Goal: Information Seeking & Learning: Learn about a topic

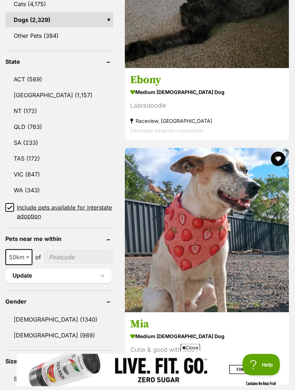
scroll to position [402, 0]
click at [24, 87] on link "[GEOGRAPHIC_DATA] (1,157)" at bounding box center [59, 94] width 108 height 15
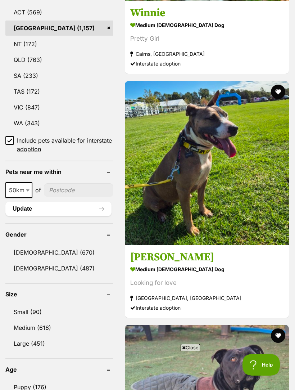
click at [36, 260] on link "Female (487)" at bounding box center [59, 267] width 108 height 15
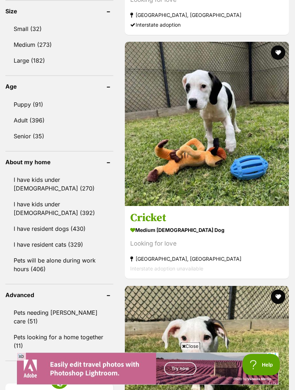
scroll to position [769, 0]
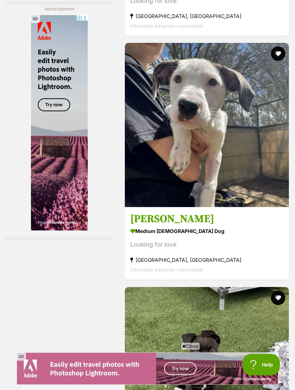
scroll to position [2055, 0]
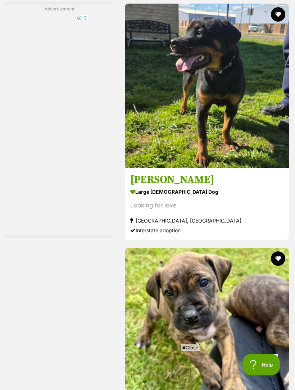
scroll to position [2173, 0]
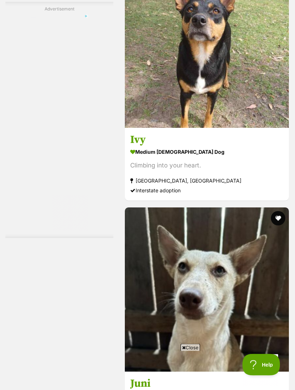
scroll to position [2223, 0]
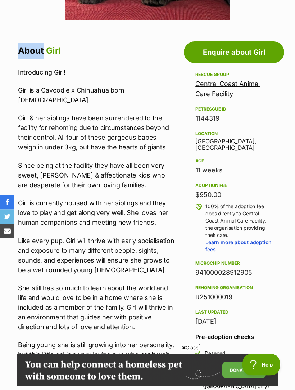
scroll to position [312, 0]
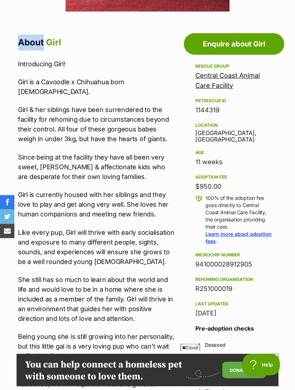
click at [226, 76] on link "Central Coast Animal Care Facility" at bounding box center [227, 81] width 64 height 18
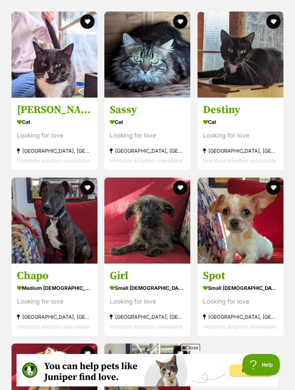
scroll to position [814, 0]
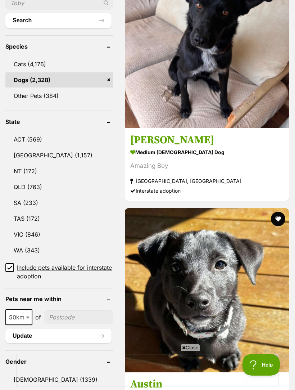
scroll to position [353, 0]
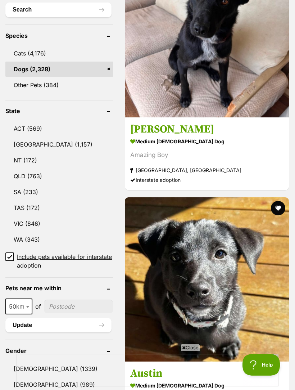
click at [31, 137] on link "NSW (1,157)" at bounding box center [59, 144] width 108 height 15
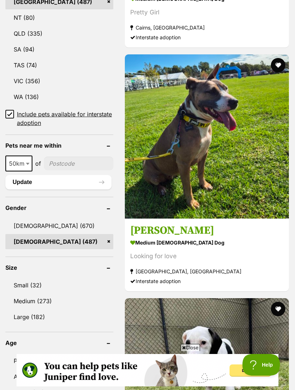
click at [31, 277] on link "Small (32)" at bounding box center [59, 284] width 108 height 15
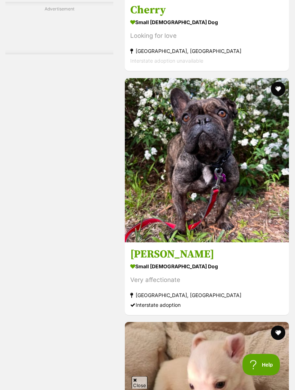
scroll to position [2022, 0]
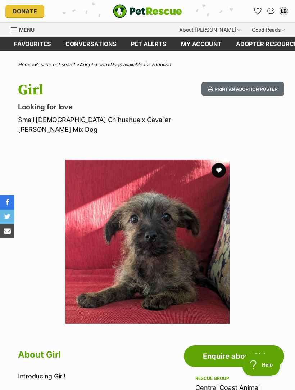
click at [265, 184] on section "Available 1 of 1 images Next Prev 1" at bounding box center [147, 236] width 295 height 175
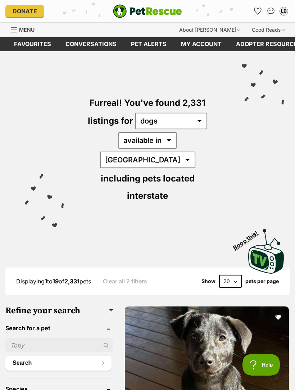
click at [150, 9] on img "PetRescue" at bounding box center [147, 11] width 69 height 14
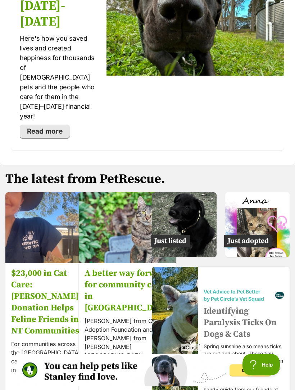
scroll to position [1556, 0]
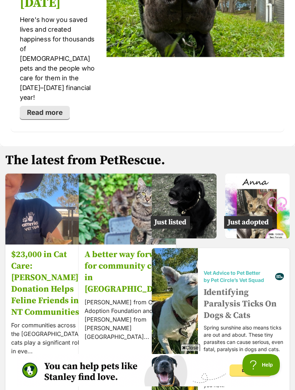
click at [261, 177] on img at bounding box center [257, 205] width 65 height 65
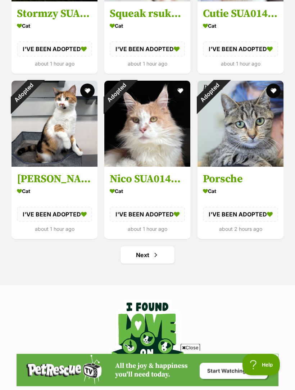
scroll to position [829, 0]
click at [138, 250] on link "Next" at bounding box center [148, 254] width 54 height 17
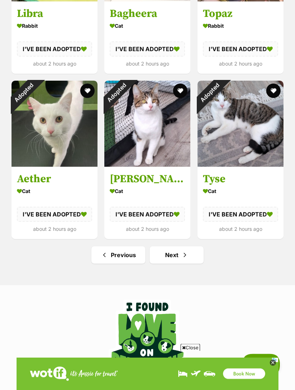
scroll to position [829, 0]
click at [162, 253] on link "Next" at bounding box center [177, 254] width 54 height 17
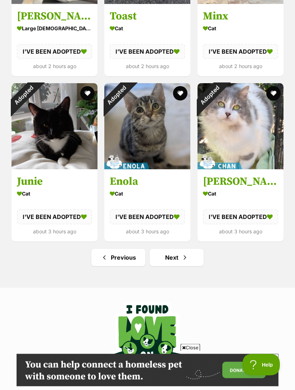
scroll to position [826, 0]
click at [185, 255] on span "Next page" at bounding box center [184, 257] width 7 height 9
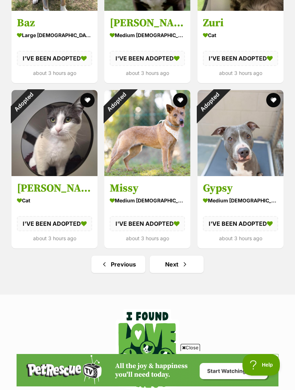
scroll to position [839, 0]
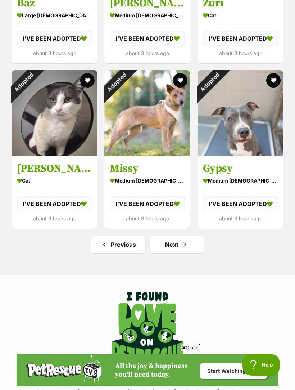
click at [188, 244] on link "Next" at bounding box center [177, 244] width 54 height 17
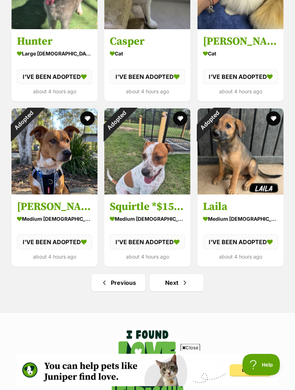
scroll to position [801, 0]
click at [182, 281] on span "Next page" at bounding box center [184, 282] width 7 height 9
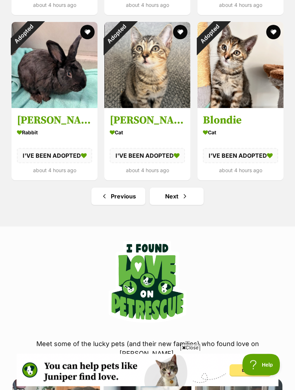
scroll to position [887, 0]
click at [181, 195] on span "Next page" at bounding box center [184, 196] width 7 height 9
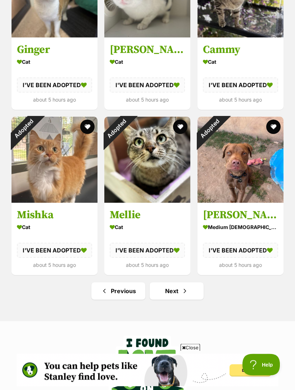
scroll to position [793, 0]
click at [184, 287] on span "Next page" at bounding box center [184, 290] width 7 height 9
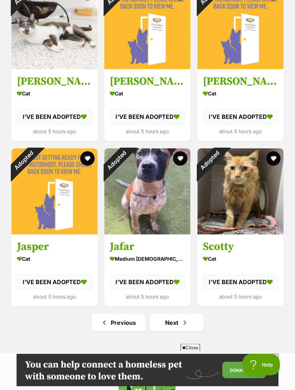
scroll to position [761, 0]
click at [179, 318] on link "Next" at bounding box center [177, 322] width 54 height 17
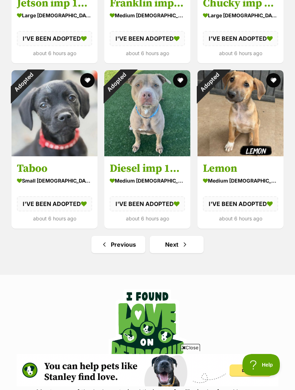
scroll to position [854, 0]
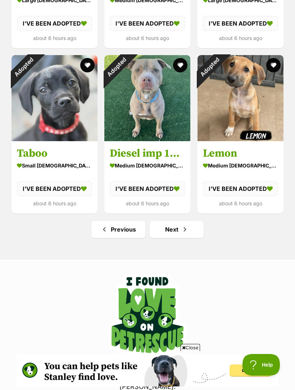
click at [180, 228] on link "Next" at bounding box center [177, 229] width 54 height 17
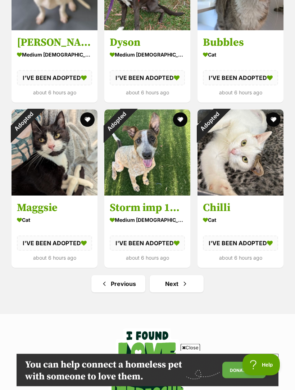
scroll to position [800, 0]
click at [182, 279] on span "Next page" at bounding box center [184, 283] width 7 height 9
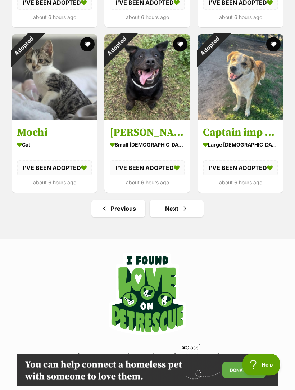
scroll to position [875, 0]
click at [183, 209] on span "Next page" at bounding box center [184, 208] width 7 height 9
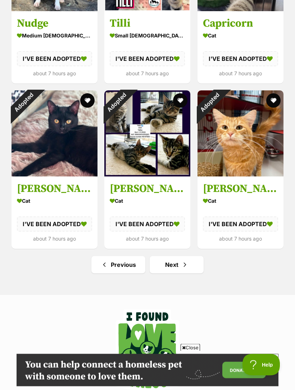
scroll to position [863, 0]
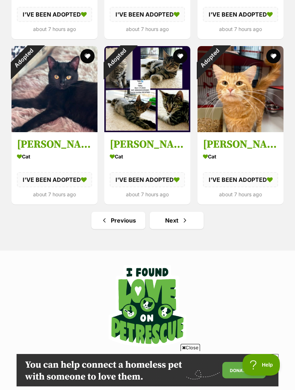
click at [181, 220] on link "Next" at bounding box center [177, 220] width 54 height 17
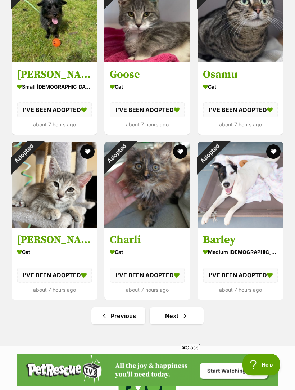
scroll to position [768, 0]
click at [184, 311] on span "Next page" at bounding box center [184, 315] width 7 height 9
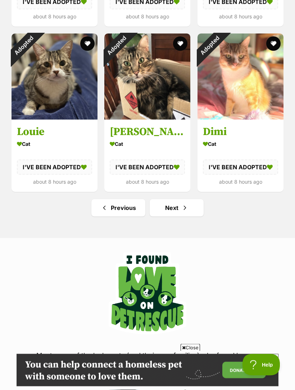
scroll to position [914, 0]
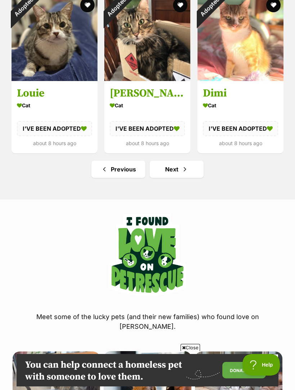
click at [176, 168] on link "Next" at bounding box center [177, 168] width 54 height 17
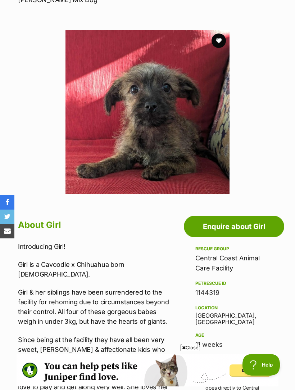
scroll to position [143, 0]
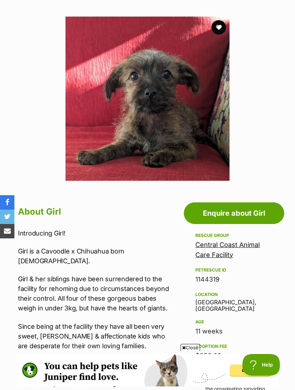
click at [230, 245] on link "Central Coast Animal Care Facility" at bounding box center [227, 250] width 64 height 18
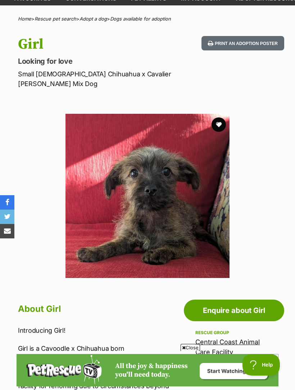
scroll to position [45, 0]
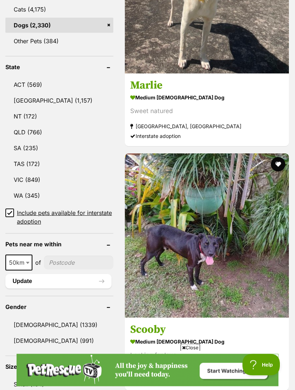
scroll to position [397, 0]
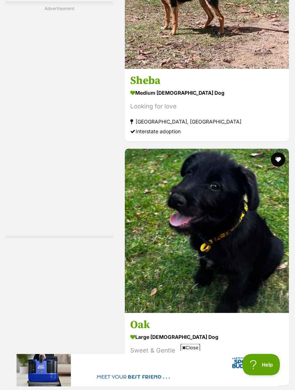
scroll to position [2176, 0]
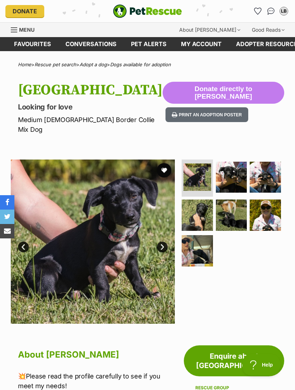
click at [236, 172] on img at bounding box center [231, 177] width 31 height 31
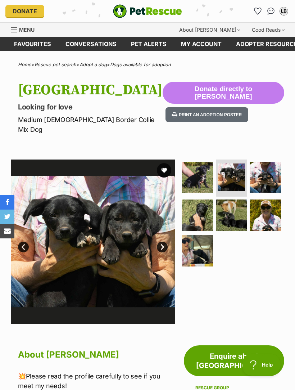
click at [271, 166] on img at bounding box center [265, 177] width 31 height 31
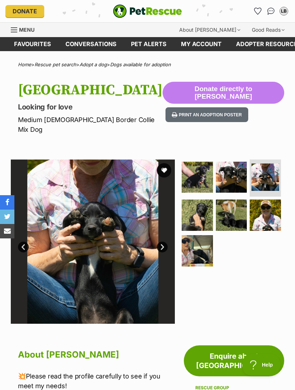
click at [201, 204] on img at bounding box center [197, 214] width 31 height 31
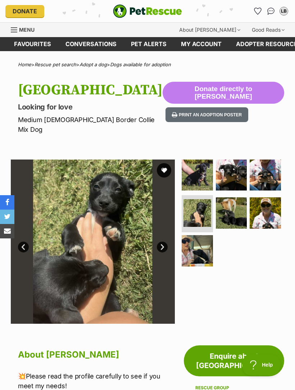
click at [236, 200] on img at bounding box center [231, 212] width 31 height 31
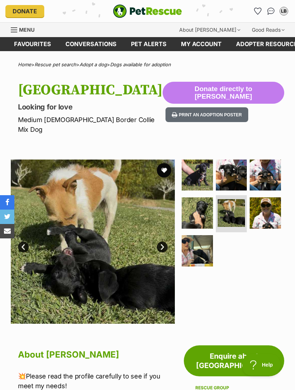
click at [272, 200] on img at bounding box center [265, 212] width 31 height 31
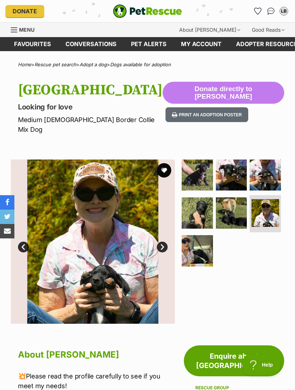
click at [199, 240] on img at bounding box center [197, 250] width 31 height 31
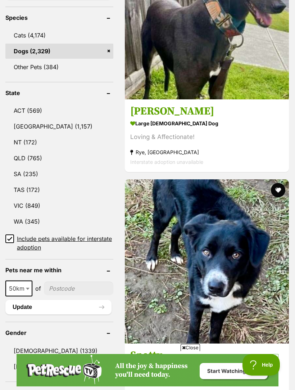
scroll to position [374, 0]
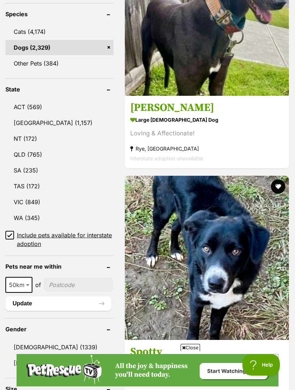
click at [30, 115] on link "[GEOGRAPHIC_DATA] (1,157)" at bounding box center [59, 122] width 108 height 15
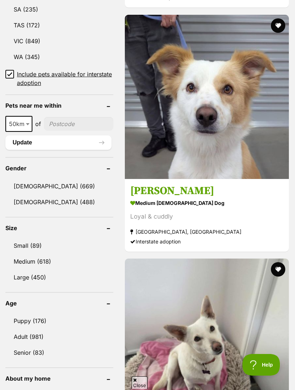
scroll to position [548, 0]
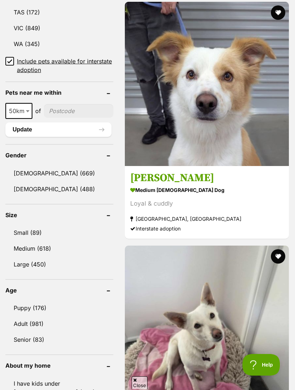
click at [33, 181] on link "[DEMOGRAPHIC_DATA] (488)" at bounding box center [59, 188] width 108 height 15
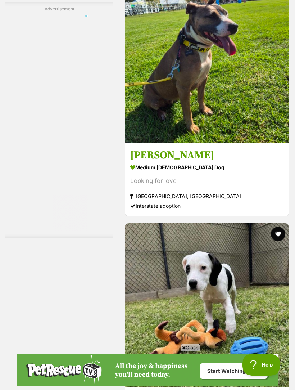
scroll to position [2124, 0]
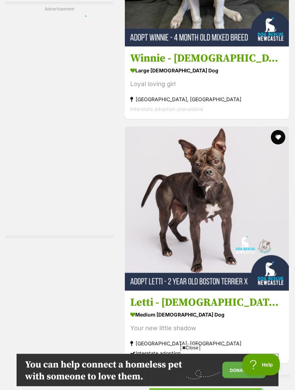
scroll to position [1415, 0]
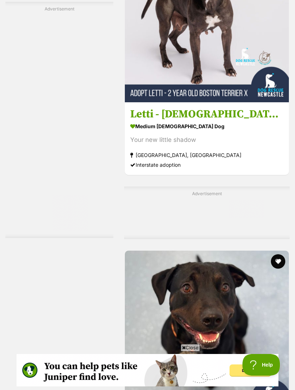
scroll to position [1605, 0]
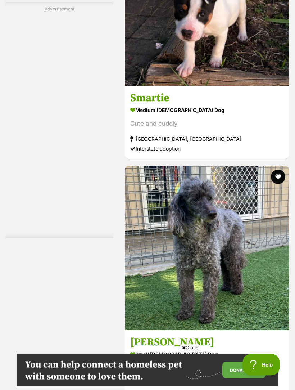
scroll to position [2176, 0]
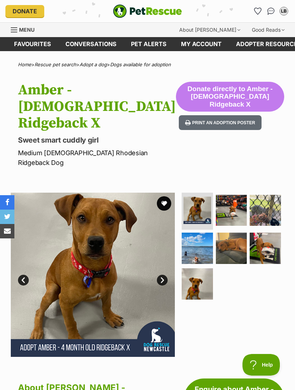
click at [233, 195] on img at bounding box center [231, 210] width 31 height 31
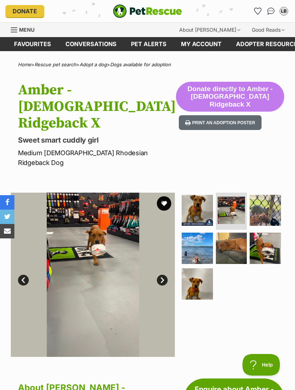
click at [278, 195] on img at bounding box center [265, 210] width 31 height 31
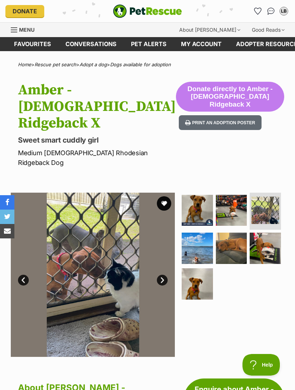
click at [199, 232] on img at bounding box center [197, 247] width 31 height 31
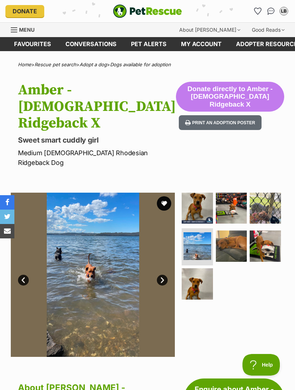
click at [239, 230] on img at bounding box center [231, 245] width 31 height 31
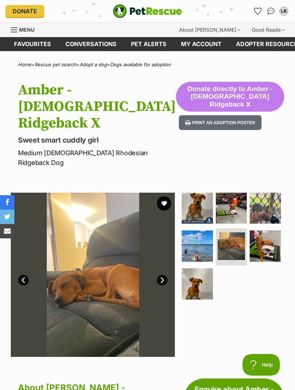
click at [273, 230] on img at bounding box center [265, 245] width 31 height 31
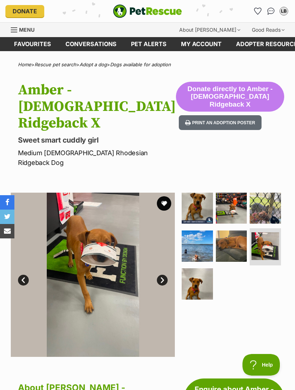
click at [201, 268] on img at bounding box center [197, 283] width 31 height 31
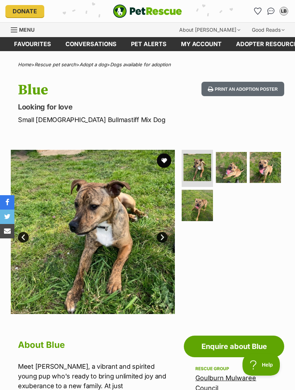
click at [242, 167] on img at bounding box center [231, 167] width 31 height 31
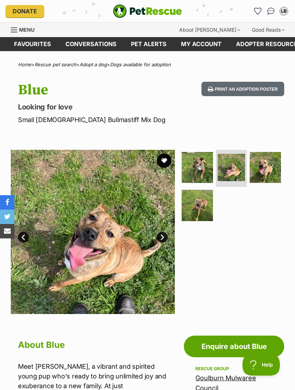
click at [274, 165] on img at bounding box center [265, 167] width 31 height 31
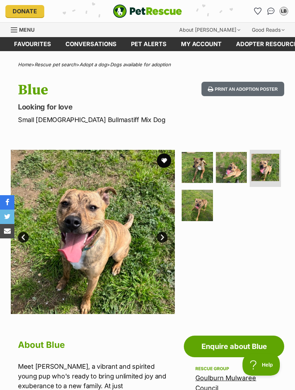
click at [198, 208] on img at bounding box center [197, 205] width 31 height 31
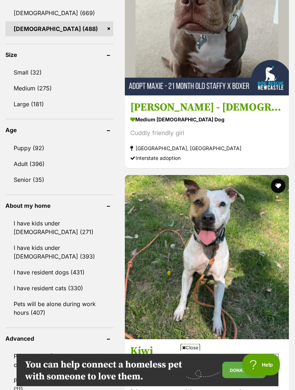
scroll to position [725, 0]
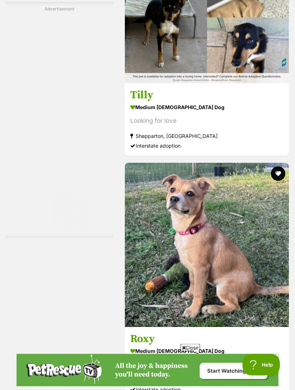
scroll to position [2278, 0]
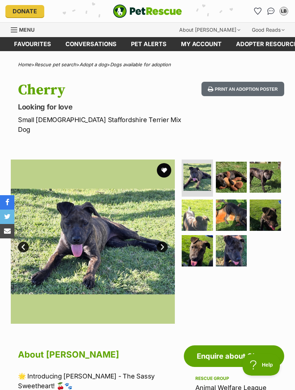
click at [238, 165] on img at bounding box center [231, 177] width 31 height 31
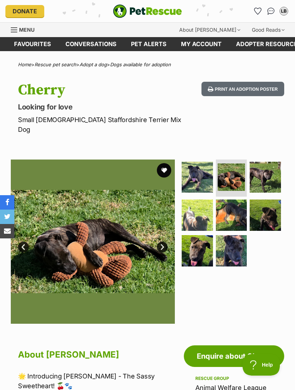
click at [269, 166] on img at bounding box center [265, 177] width 31 height 31
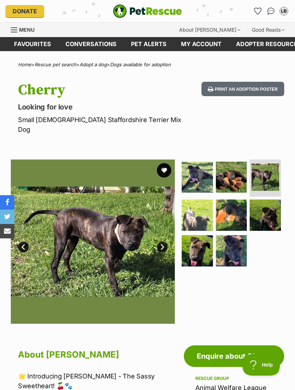
click at [204, 208] on img at bounding box center [197, 214] width 31 height 31
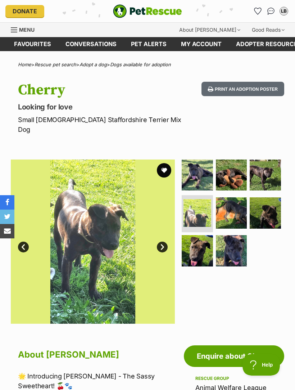
click at [240, 203] on img at bounding box center [231, 212] width 31 height 31
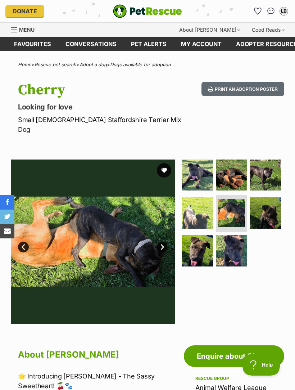
click at [268, 202] on img at bounding box center [265, 212] width 31 height 31
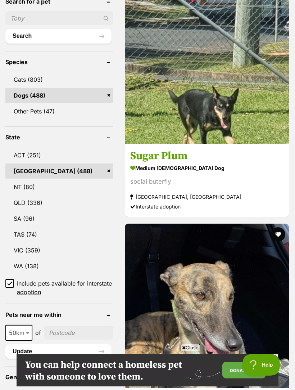
scroll to position [343, 0]
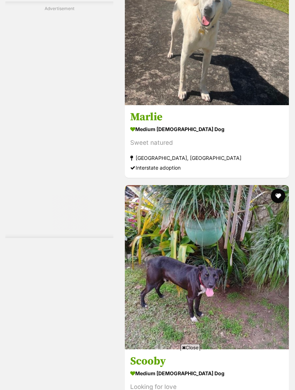
scroll to position [2146, 0]
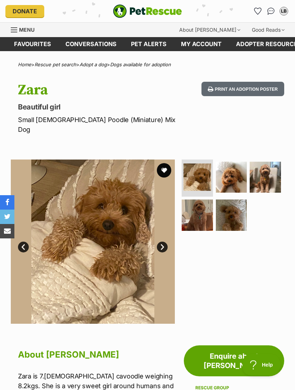
click at [235, 169] on img at bounding box center [231, 177] width 31 height 31
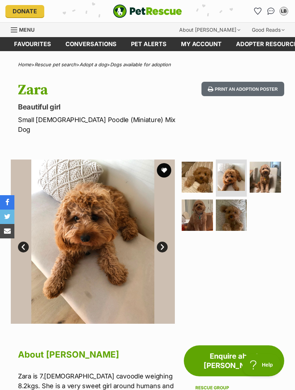
click at [277, 167] on img at bounding box center [265, 177] width 31 height 31
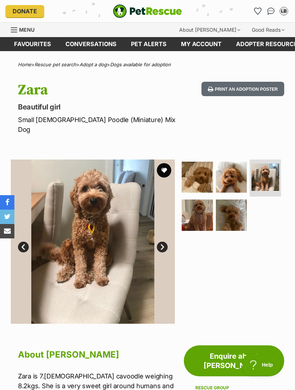
click at [197, 210] on img at bounding box center [197, 214] width 31 height 31
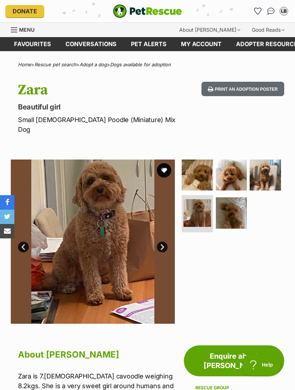
click at [238, 207] on img at bounding box center [231, 212] width 31 height 31
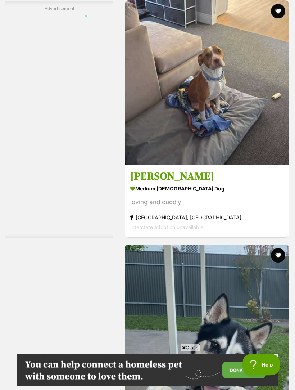
scroll to position [2088, 0]
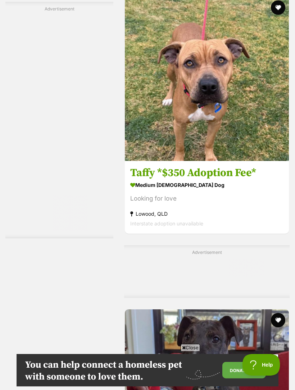
scroll to position [1582, 0]
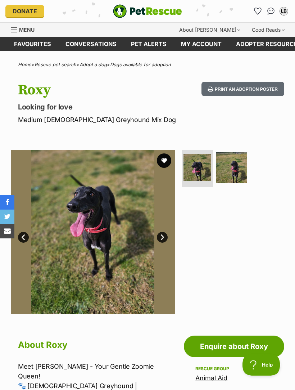
click at [239, 167] on img at bounding box center [231, 167] width 31 height 31
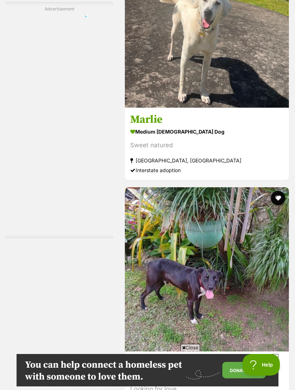
scroll to position [2216, 0]
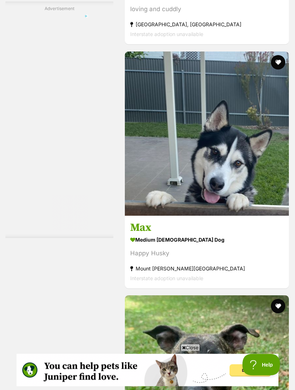
scroll to position [2273, 0]
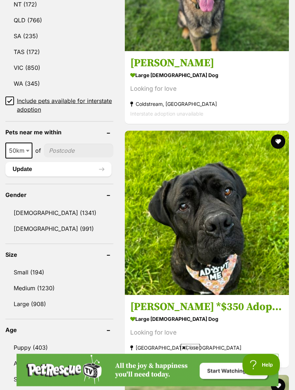
scroll to position [509, 0]
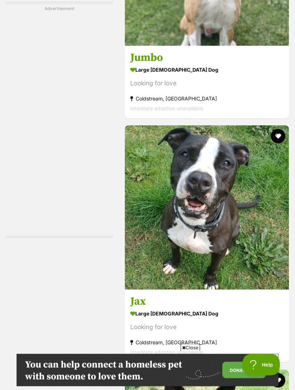
scroll to position [2300, 0]
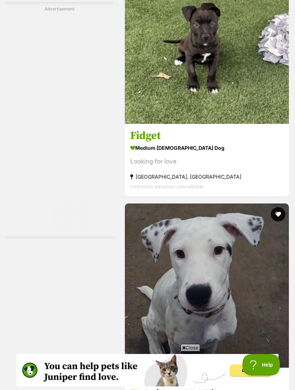
scroll to position [1877, 0]
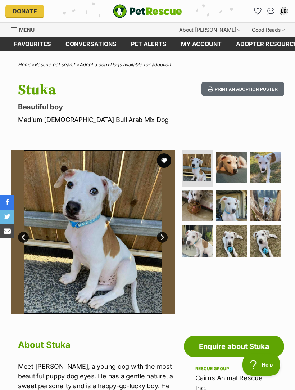
click at [246, 168] on img at bounding box center [231, 167] width 31 height 31
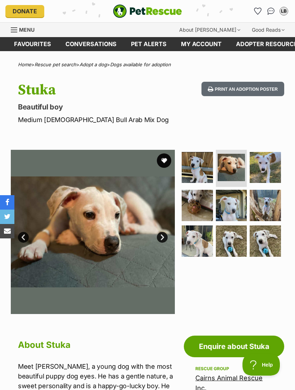
click at [276, 163] on img at bounding box center [265, 167] width 31 height 31
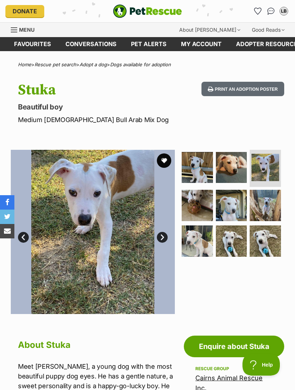
click at [242, 209] on img at bounding box center [231, 205] width 31 height 31
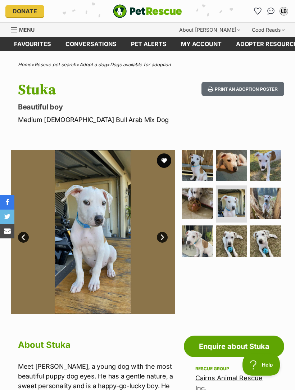
click at [273, 199] on img at bounding box center [265, 202] width 31 height 31
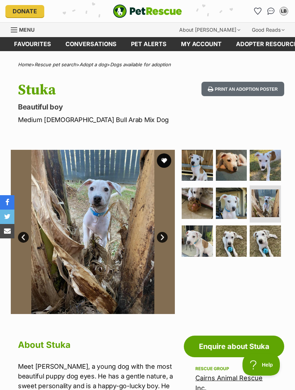
click at [271, 236] on img at bounding box center [265, 240] width 31 height 31
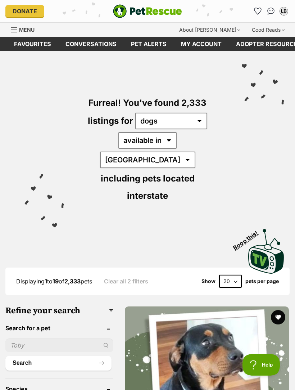
click at [137, 14] on img "PetRescue" at bounding box center [147, 11] width 69 height 14
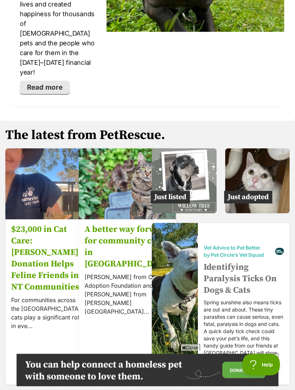
scroll to position [1583, 0]
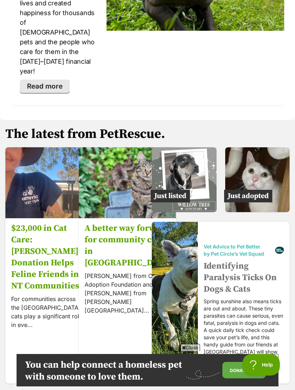
click at [264, 148] on img at bounding box center [257, 179] width 65 height 65
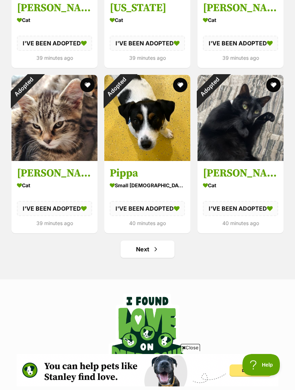
scroll to position [835, 0]
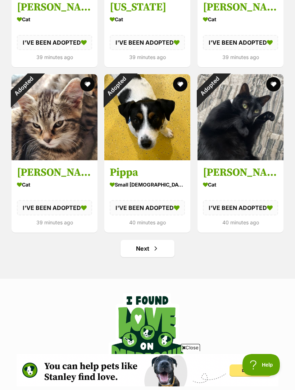
click at [136, 250] on link "Next" at bounding box center [148, 248] width 54 height 17
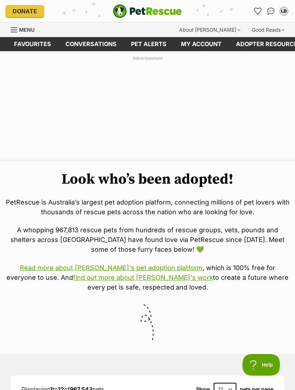
scroll to position [0, 0]
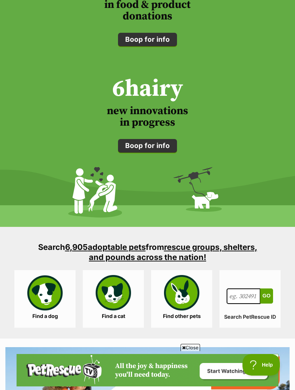
scroll to position [900, 0]
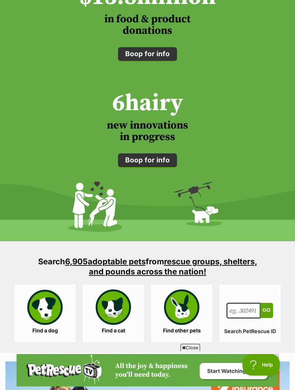
click at [48, 304] on link "Find a dog" at bounding box center [44, 313] width 61 height 58
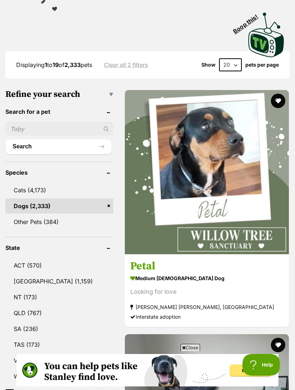
click at [175, 273] on section "medium female Dog Looking for love Cannon Hill, QLD Interstate adoption" at bounding box center [206, 297] width 153 height 49
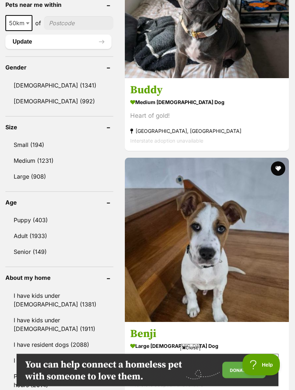
scroll to position [636, 0]
click at [25, 94] on link "Female (992)" at bounding box center [59, 101] width 108 height 15
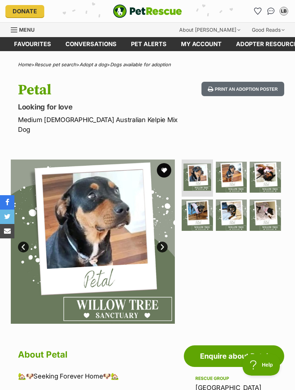
click at [235, 168] on img at bounding box center [231, 177] width 31 height 31
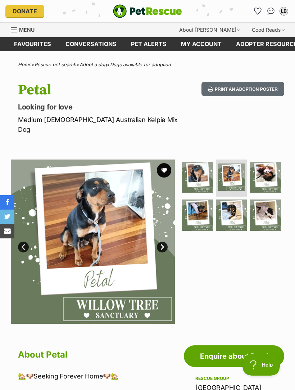
click at [273, 164] on img at bounding box center [265, 177] width 31 height 31
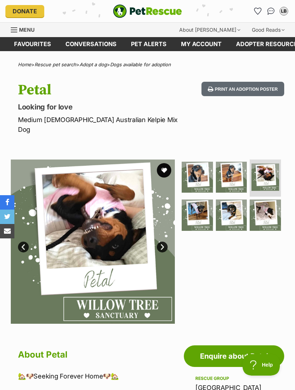
click at [205, 207] on img at bounding box center [197, 214] width 31 height 31
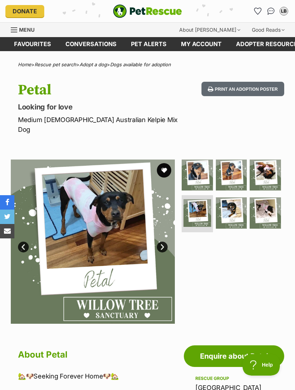
click at [235, 204] on img at bounding box center [231, 212] width 31 height 31
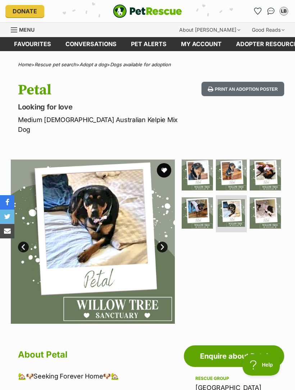
click at [272, 205] on img at bounding box center [265, 212] width 31 height 31
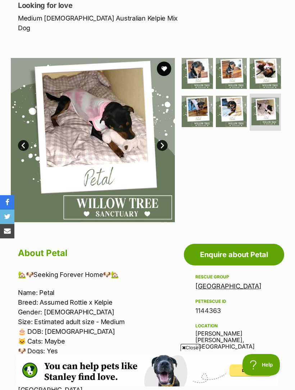
click at [203, 58] on img at bounding box center [197, 73] width 31 height 31
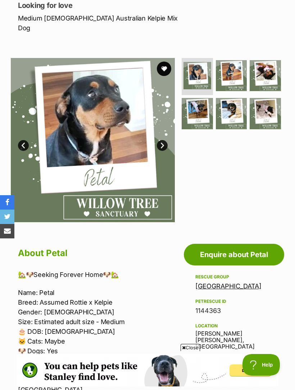
click at [236, 62] on img at bounding box center [231, 75] width 31 height 31
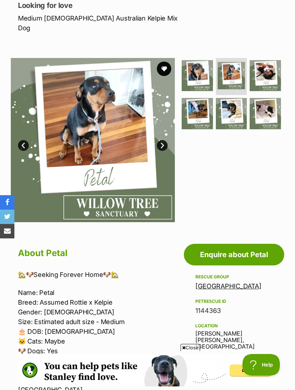
click at [272, 65] on img at bounding box center [265, 75] width 31 height 31
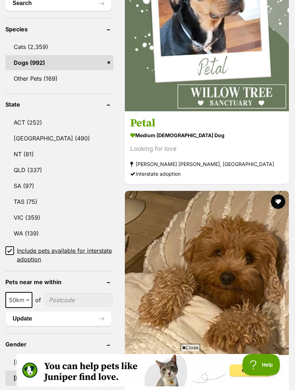
click at [31, 131] on link "[GEOGRAPHIC_DATA] (490)" at bounding box center [59, 138] width 108 height 15
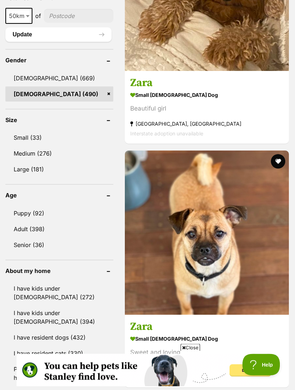
scroll to position [660, 0]
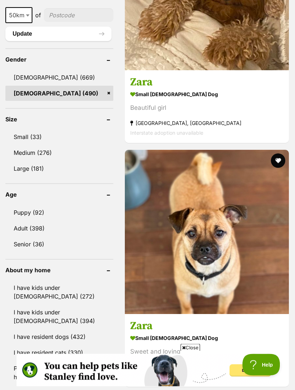
click at [27, 129] on link "Small (33)" at bounding box center [59, 136] width 108 height 15
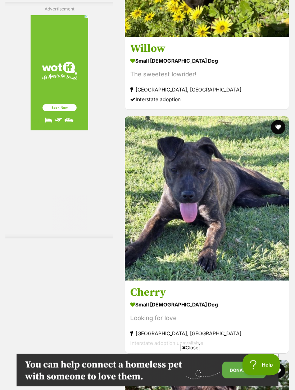
scroll to position [2227, 0]
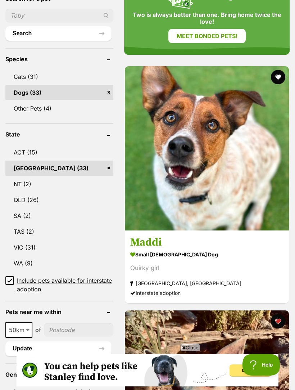
scroll to position [279, 0]
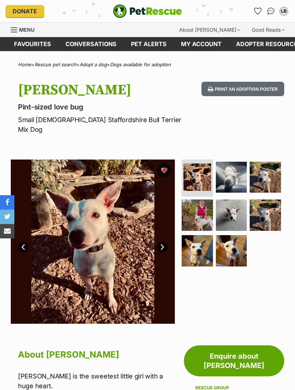
click at [199, 206] on img at bounding box center [197, 214] width 31 height 31
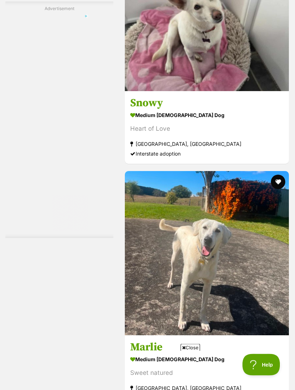
scroll to position [2159, 0]
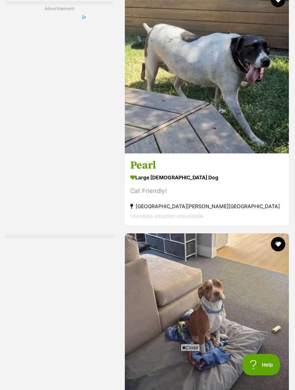
scroll to position [2091, 0]
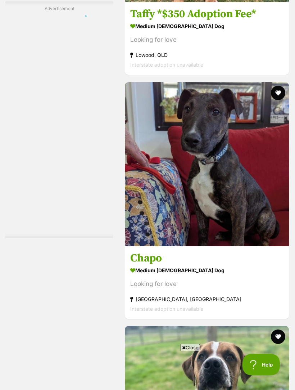
scroll to position [2088, 0]
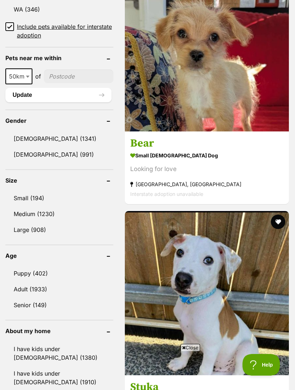
scroll to position [575, 0]
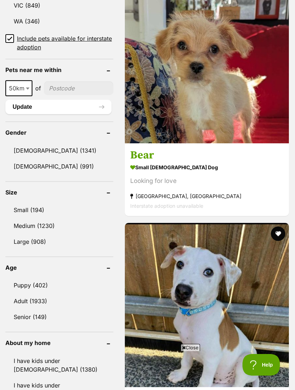
scroll to position [568, 0]
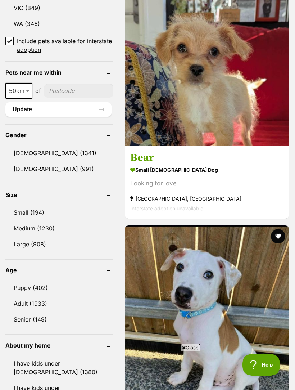
click at [28, 161] on link "[DEMOGRAPHIC_DATA] (991)" at bounding box center [59, 168] width 108 height 15
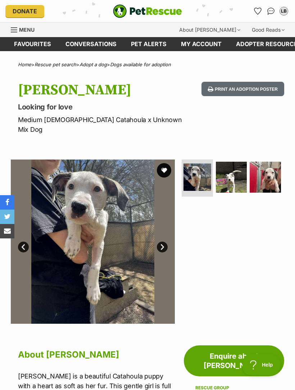
click at [233, 166] on img at bounding box center [231, 177] width 31 height 31
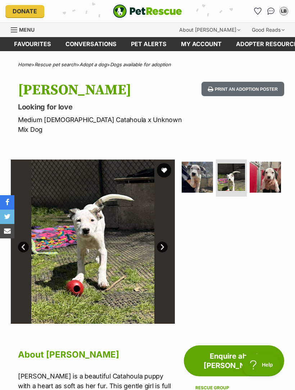
click at [274, 166] on img at bounding box center [265, 177] width 31 height 31
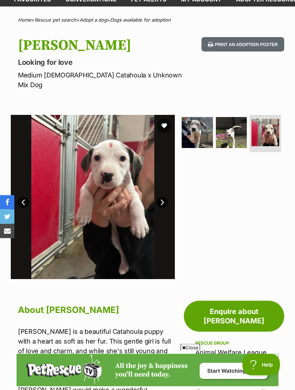
scroll to position [38, 0]
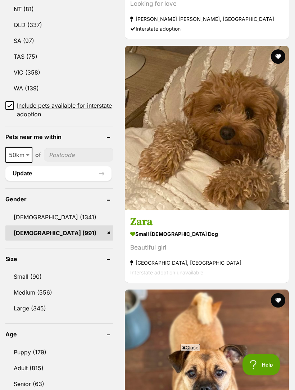
scroll to position [521, 0]
click at [32, 269] on link "Small (90)" at bounding box center [59, 276] width 108 height 15
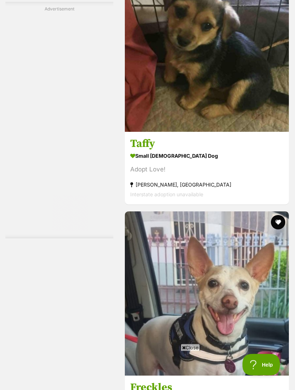
scroll to position [2133, 0]
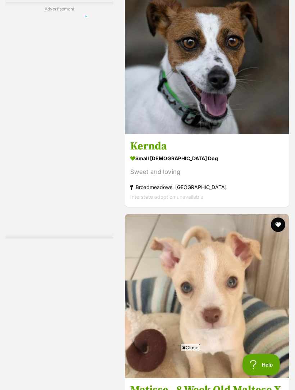
scroll to position [2130, 0]
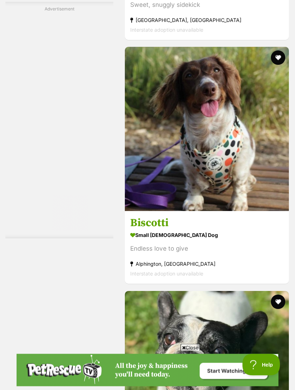
scroll to position [2143, 0]
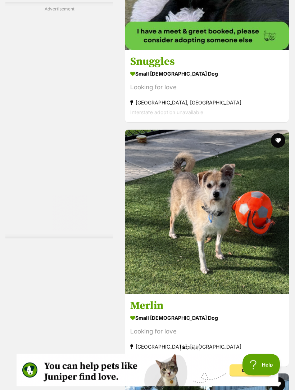
scroll to position [2272, 0]
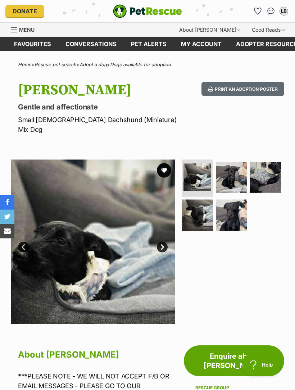
click at [234, 164] on img at bounding box center [231, 177] width 31 height 31
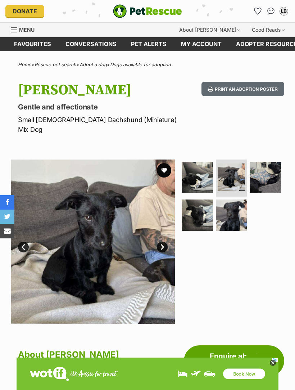
click at [271, 167] on img at bounding box center [265, 177] width 31 height 31
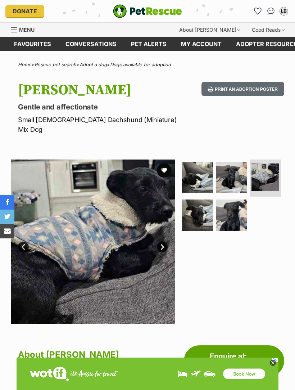
click at [206, 209] on img at bounding box center [197, 214] width 31 height 31
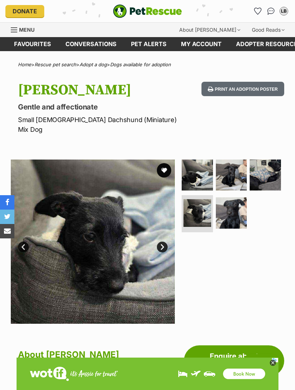
click at [238, 207] on img at bounding box center [231, 212] width 31 height 31
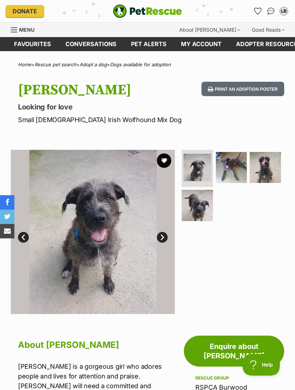
click at [236, 170] on img at bounding box center [231, 167] width 31 height 31
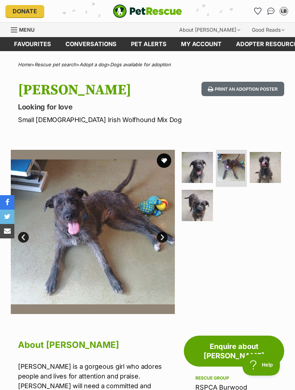
click at [276, 171] on img at bounding box center [265, 167] width 31 height 31
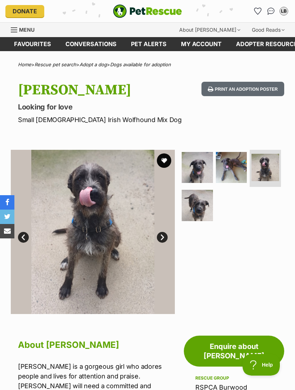
click at [208, 210] on img at bounding box center [197, 205] width 31 height 31
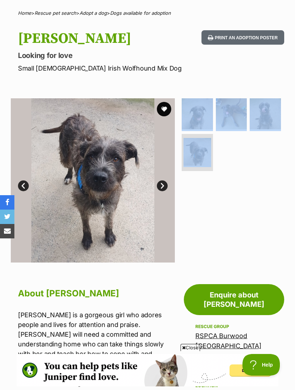
scroll to position [40, 0]
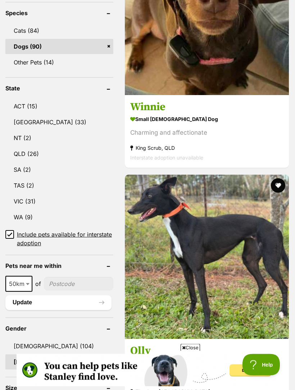
scroll to position [391, 0]
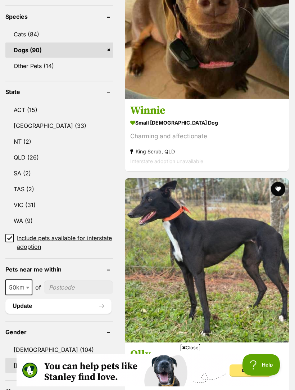
click at [28, 118] on link "[GEOGRAPHIC_DATA] (33)" at bounding box center [59, 125] width 108 height 15
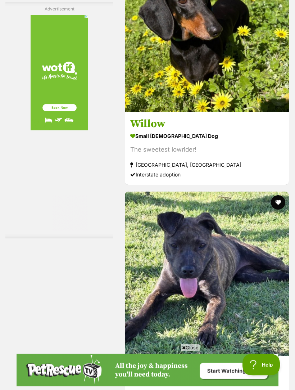
scroll to position [2186, 0]
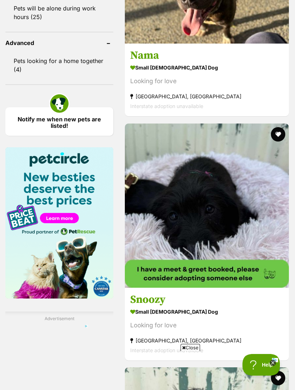
scroll to position [1020, 0]
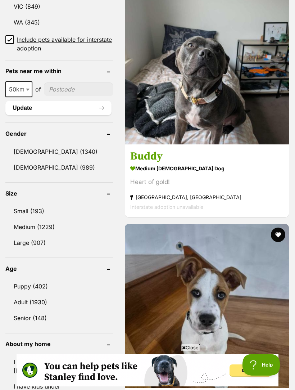
scroll to position [569, 0]
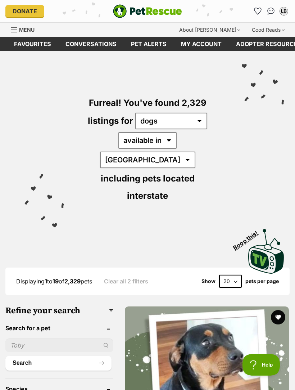
scroll to position [0, 0]
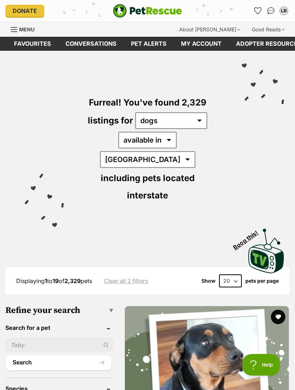
click at [140, 9] on img "PetRescue" at bounding box center [147, 11] width 69 height 14
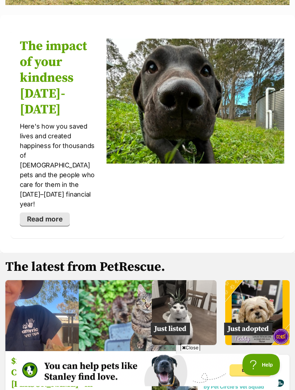
scroll to position [1450, 0]
click at [265, 280] on img at bounding box center [257, 312] width 65 height 65
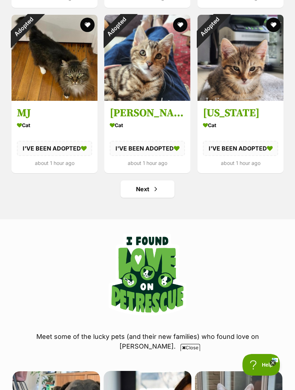
scroll to position [902, 0]
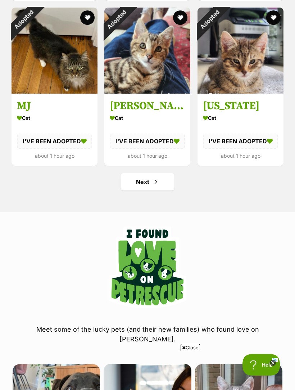
click at [144, 182] on link "Next" at bounding box center [148, 181] width 54 height 17
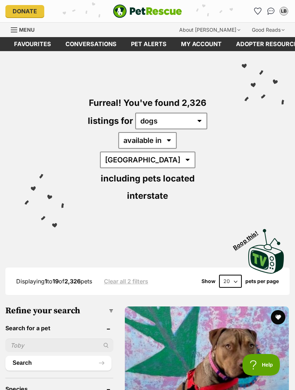
click at [156, 11] on img "PetRescue" at bounding box center [147, 11] width 69 height 14
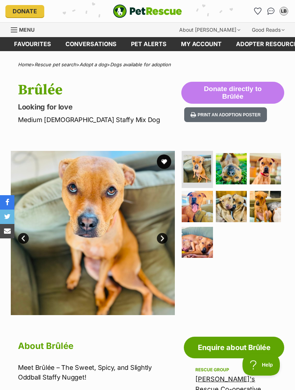
click at [237, 163] on img at bounding box center [231, 168] width 31 height 31
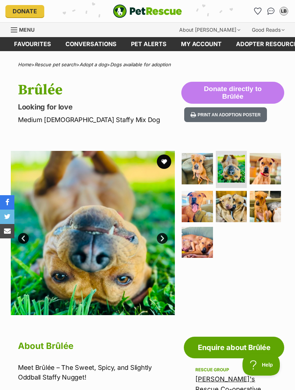
click at [275, 165] on img at bounding box center [265, 168] width 31 height 31
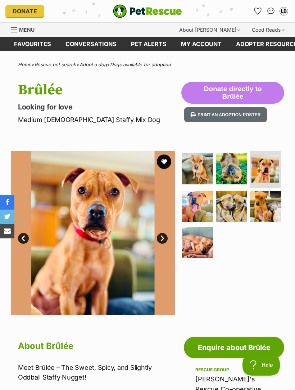
click at [199, 203] on img at bounding box center [197, 206] width 31 height 31
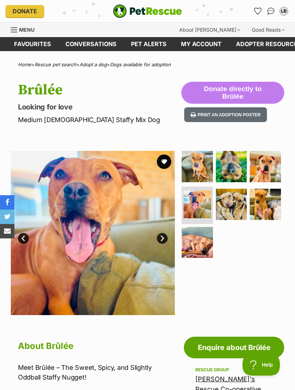
click at [235, 204] on img at bounding box center [231, 203] width 31 height 31
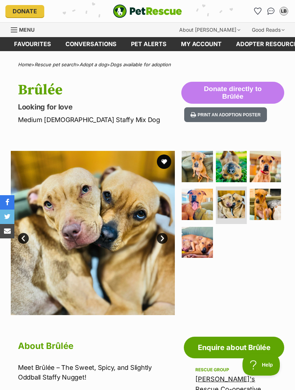
click at [271, 203] on img at bounding box center [265, 203] width 31 height 31
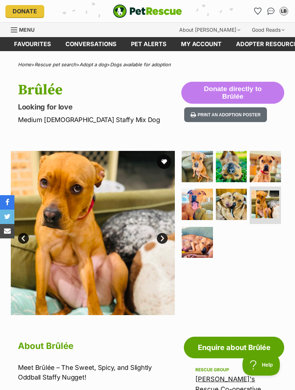
click at [199, 241] on img at bounding box center [197, 242] width 31 height 31
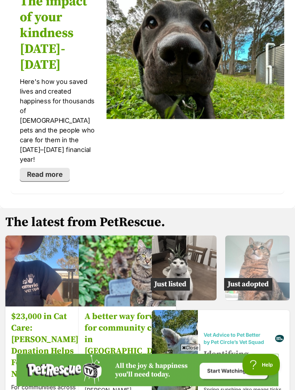
scroll to position [1504, 0]
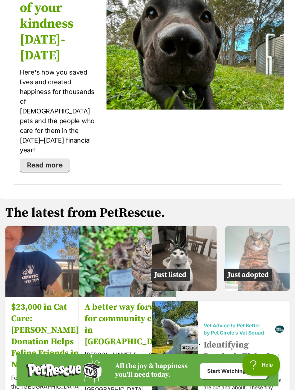
click at [276, 236] on img at bounding box center [257, 258] width 65 height 65
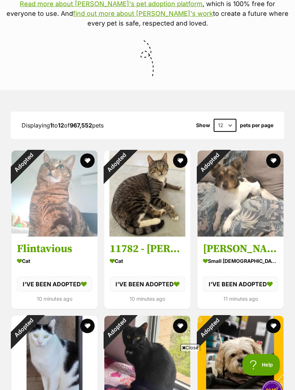
scroll to position [263, 0]
